Goal: Find specific page/section: Find specific page/section

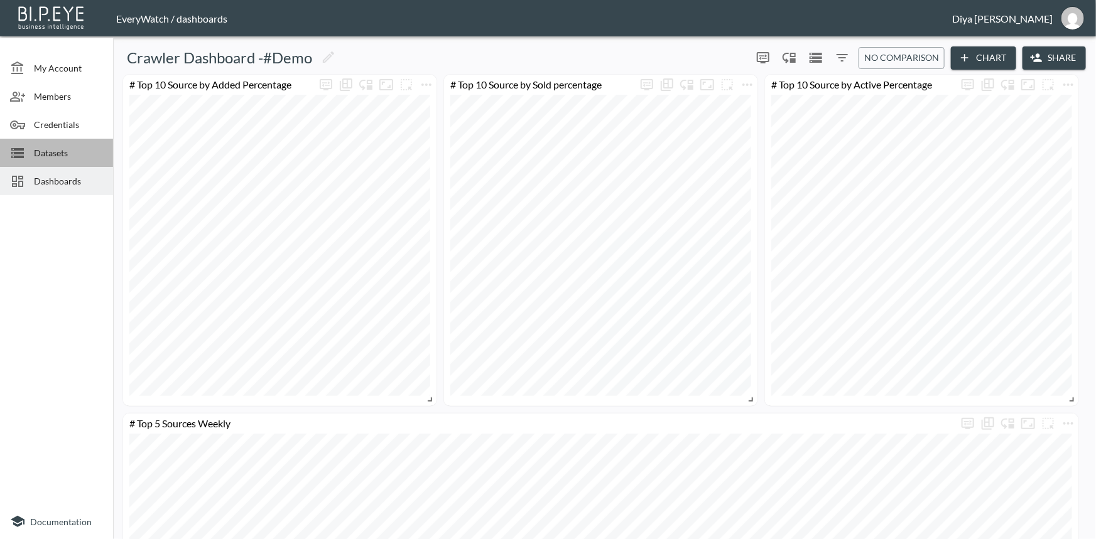
click at [58, 157] on span "Datasets" at bounding box center [68, 152] width 69 height 13
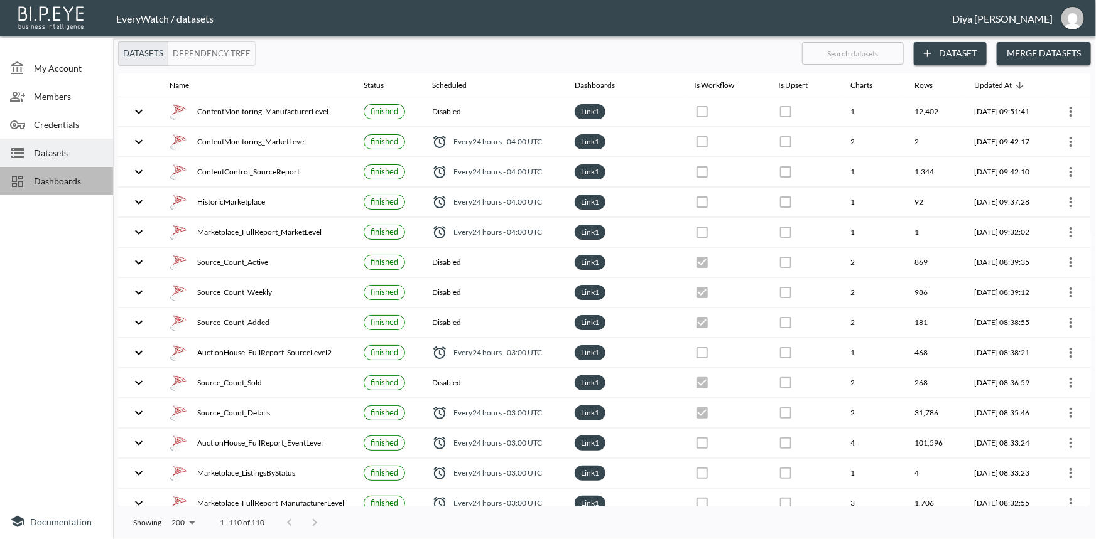
click at [61, 183] on span "Dashboards" at bounding box center [68, 181] width 69 height 13
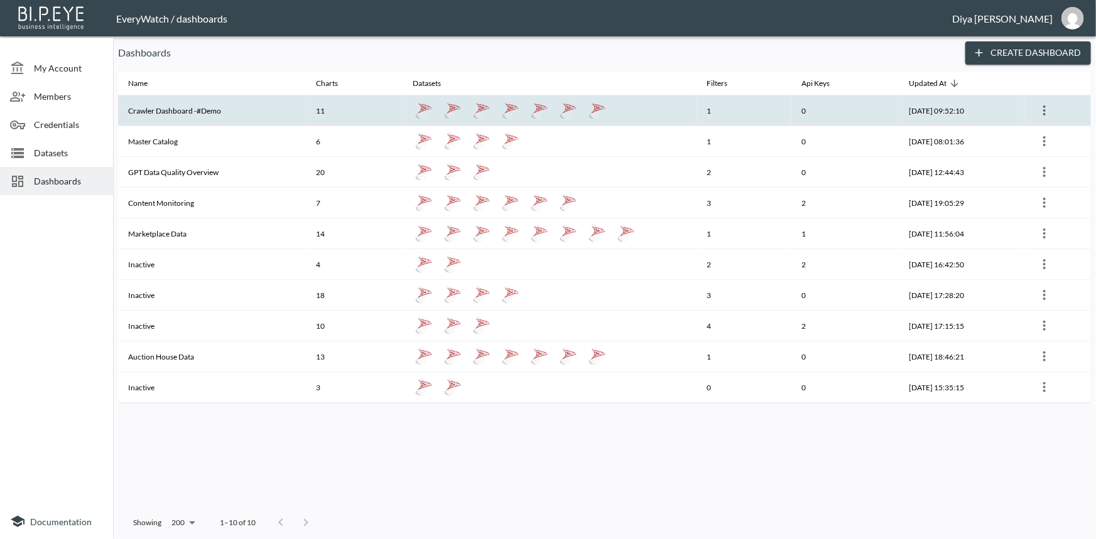
click at [176, 116] on th "Crawler Dashboard -#Demo" at bounding box center [212, 110] width 188 height 31
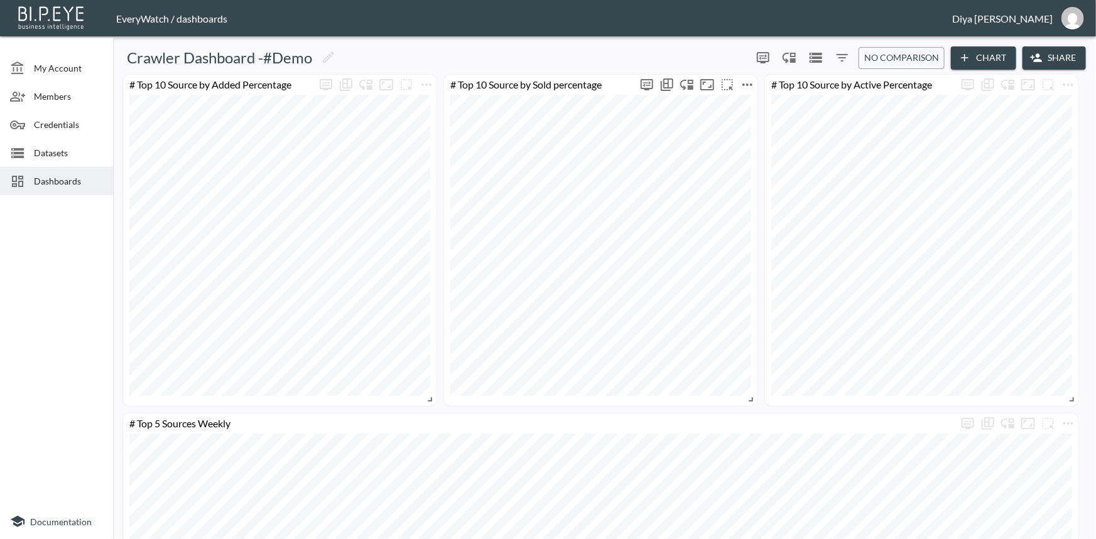
click at [747, 84] on icon "more" at bounding box center [747, 85] width 10 height 3
click at [735, 195] on p "Go To Dataset" at bounding box center [755, 195] width 62 height 15
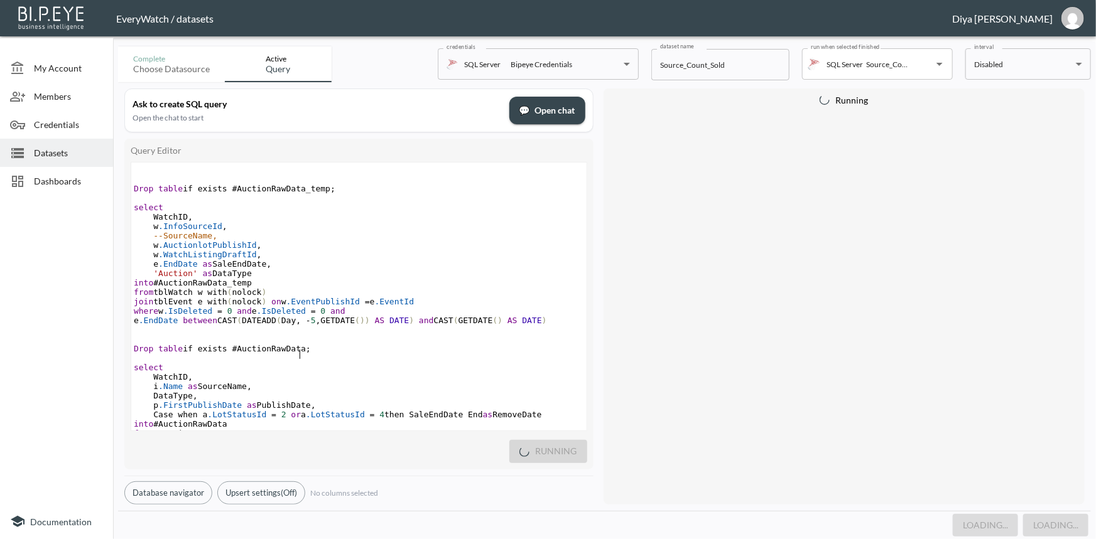
click at [303, 354] on pre "Drop table if exists #AuctionRawData ;" at bounding box center [358, 348] width 455 height 9
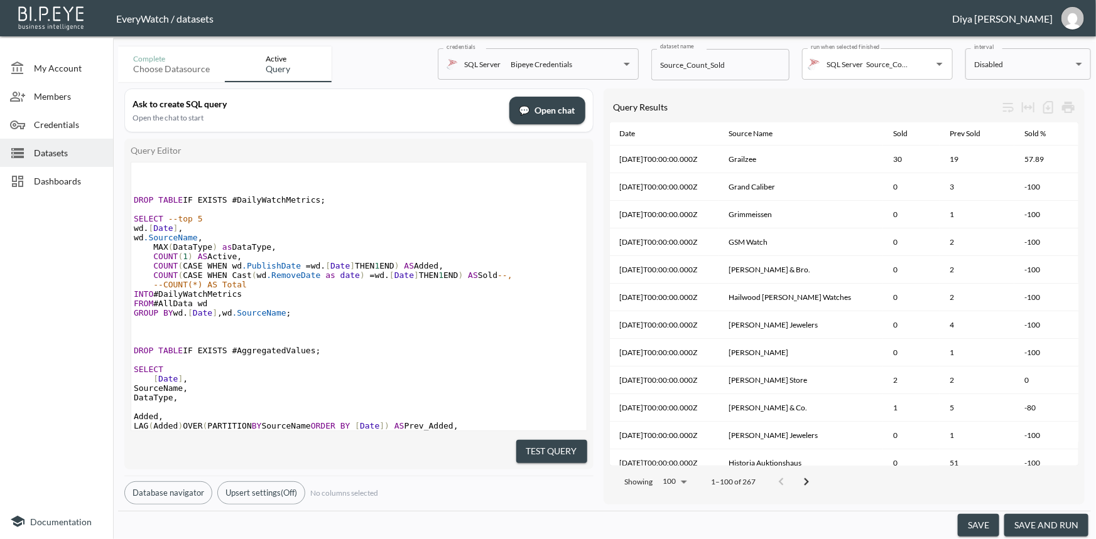
scroll to position [1042, 0]
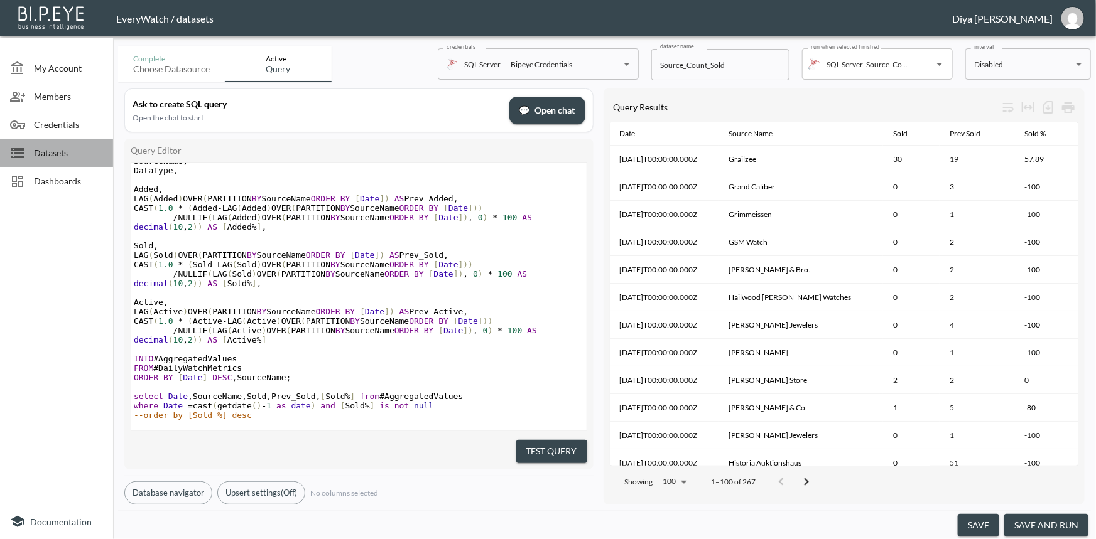
click at [34, 148] on span "Datasets" at bounding box center [68, 152] width 69 height 13
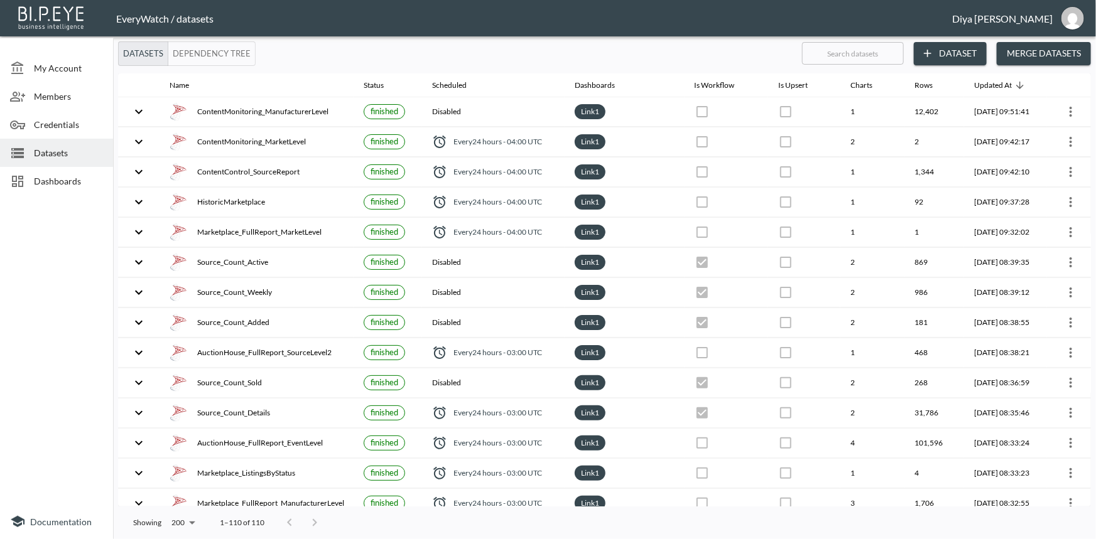
checkbox input "false"
checkbox input "true"
checkbox input "false"
checkbox input "true"
checkbox input "false"
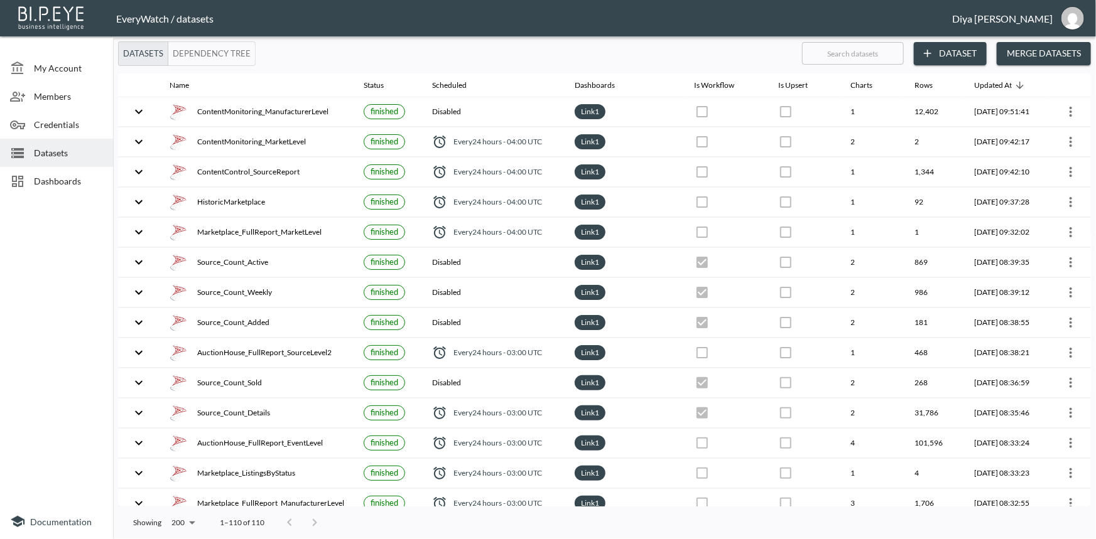
checkbox input "true"
checkbox input "false"
checkbox input "true"
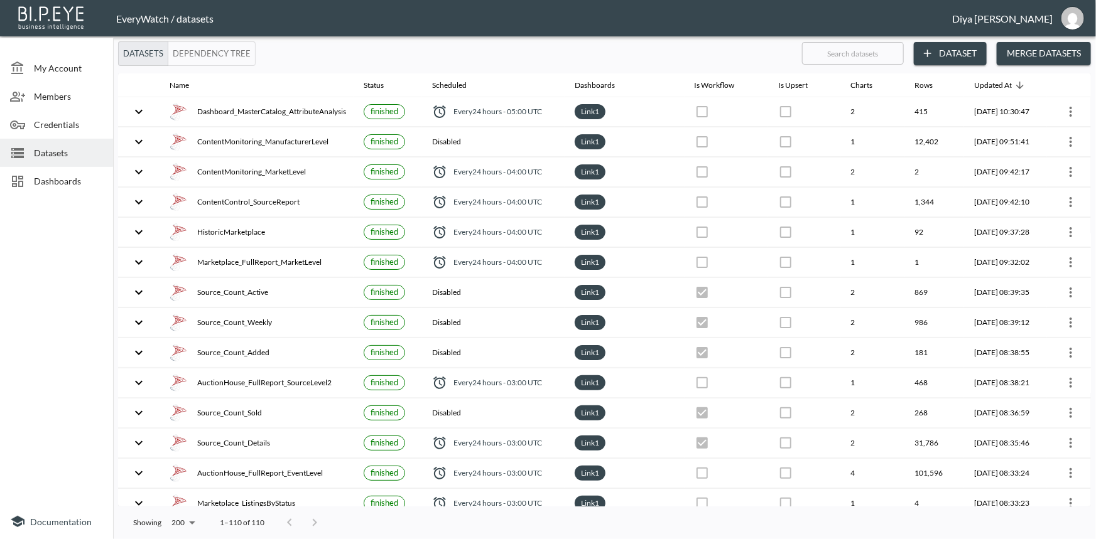
checkbox input "false"
checkbox input "true"
checkbox input "false"
checkbox input "true"
checkbox input "false"
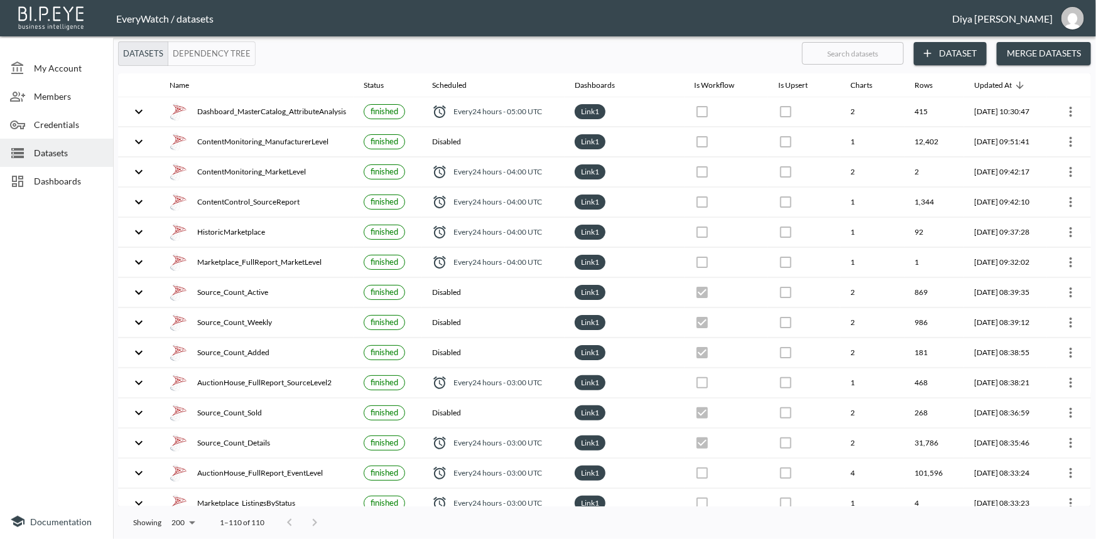
checkbox input "true"
checkbox input "false"
checkbox input "true"
checkbox input "false"
checkbox input "true"
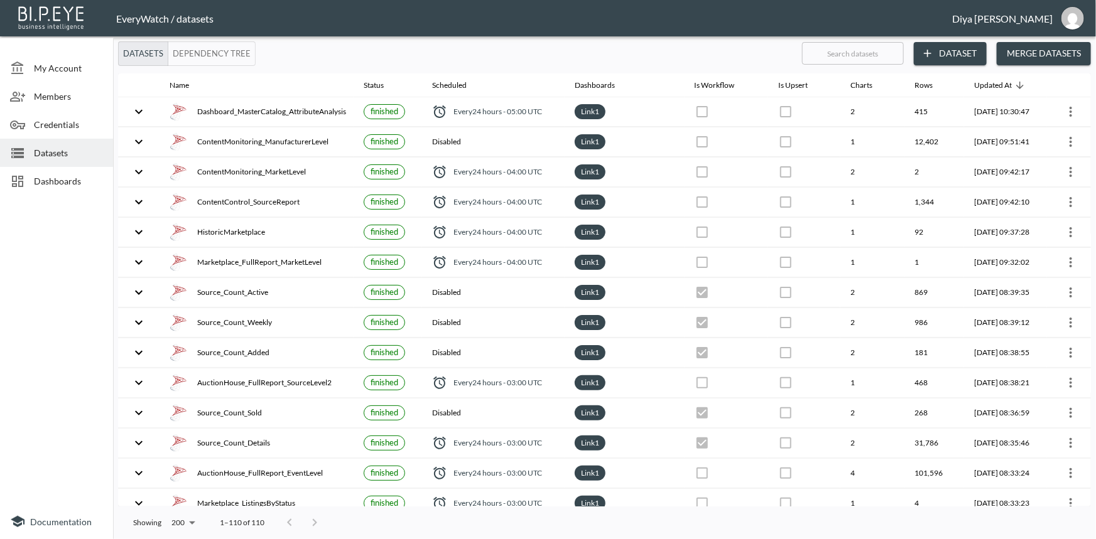
checkbox input "false"
checkbox input "true"
checkbox input "false"
checkbox input "true"
checkbox input "false"
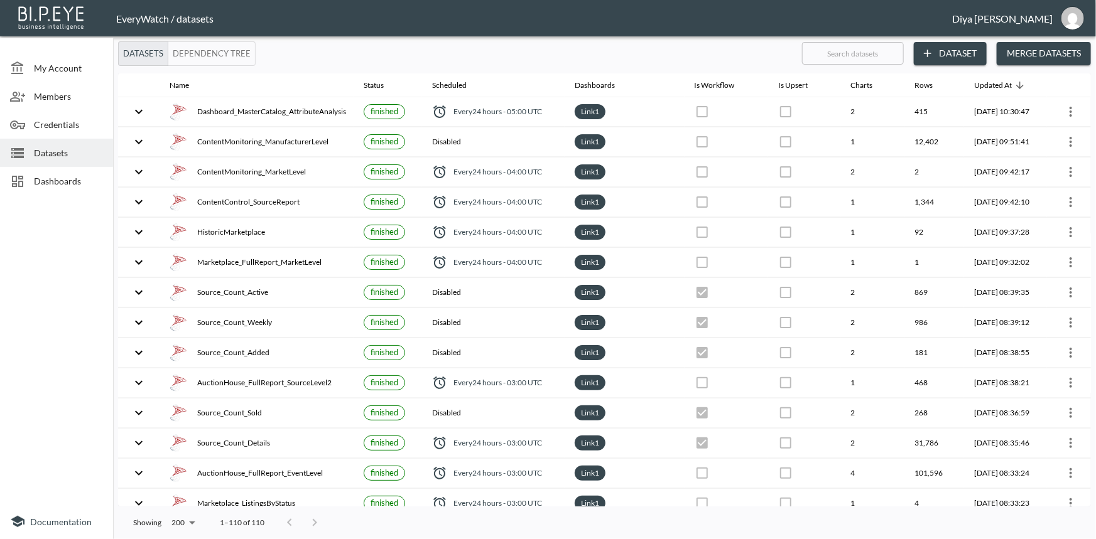
checkbox input "true"
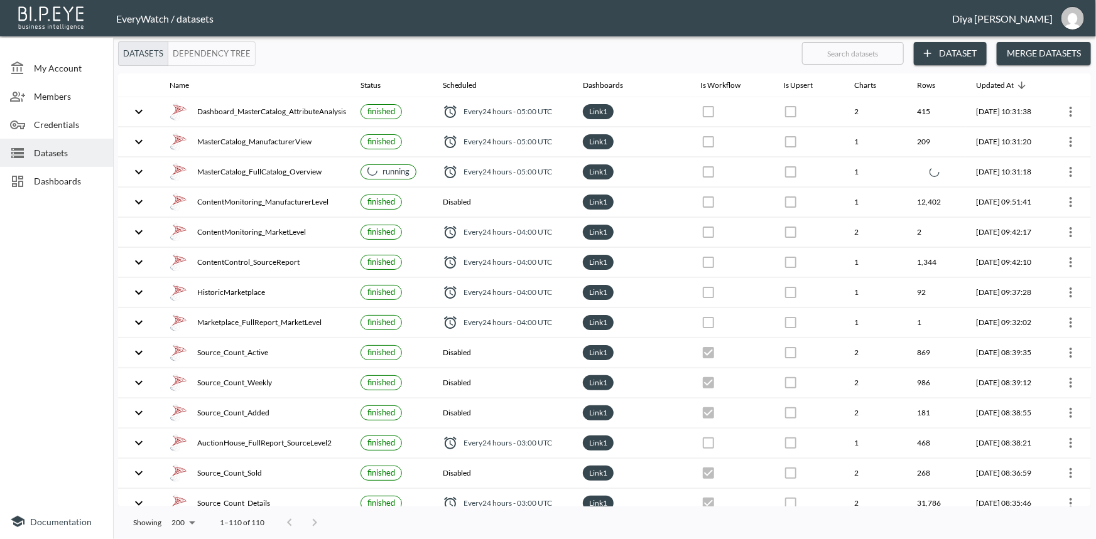
checkbox input "false"
checkbox input "true"
checkbox input "false"
checkbox input "true"
checkbox input "false"
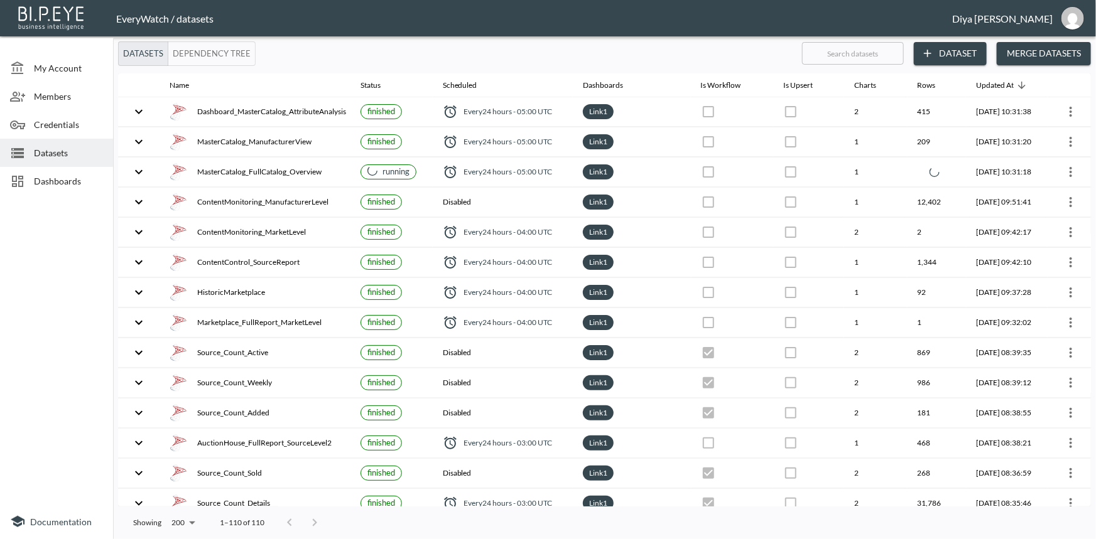
checkbox input "true"
checkbox input "false"
checkbox input "true"
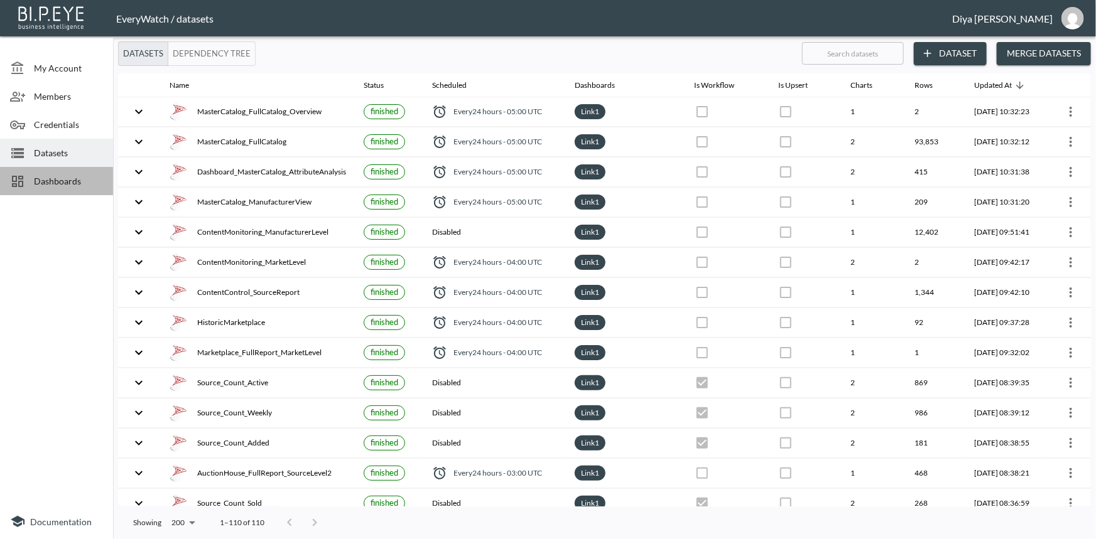
click at [63, 183] on span "Dashboards" at bounding box center [68, 181] width 69 height 13
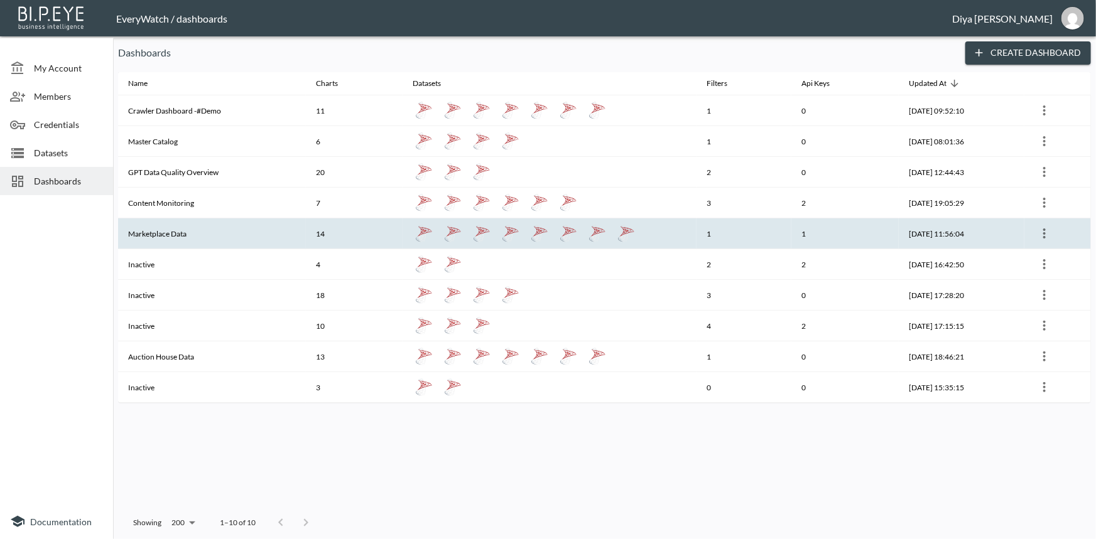
click at [167, 232] on th "Marketplace Data" at bounding box center [212, 234] width 188 height 31
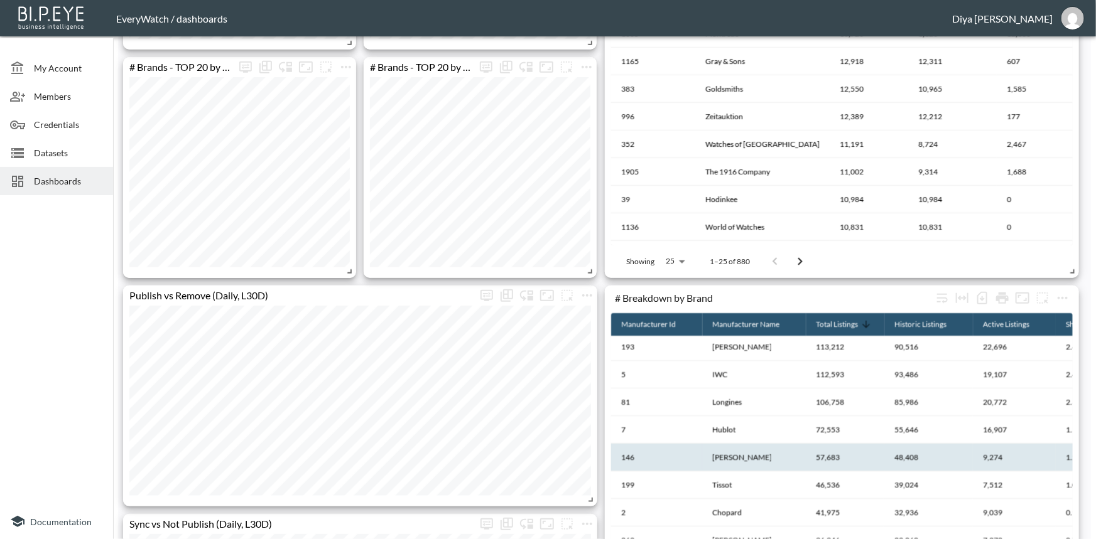
scroll to position [534, 0]
